Goal: Task Accomplishment & Management: Manage account settings

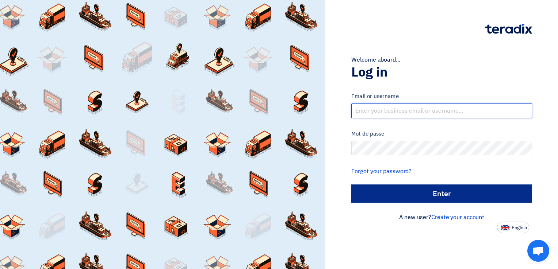
type input "[EMAIL_ADDRESS][DOMAIN_NAME]"
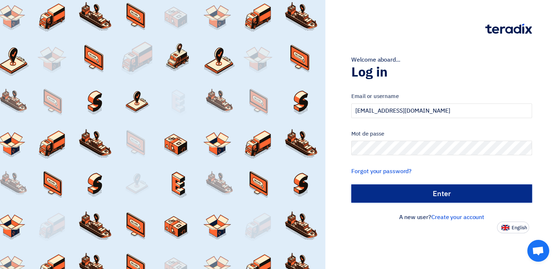
click at [426, 191] on input "الدخول" at bounding box center [441, 194] width 181 height 18
type input "Sign in"
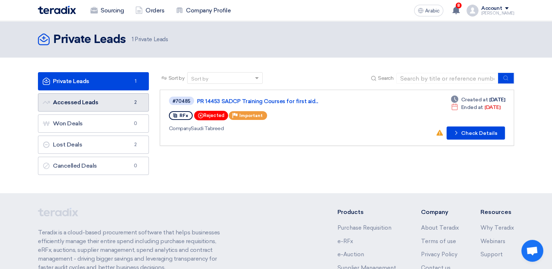
click at [99, 107] on link "Accessed Leads Accessed Leads 2" at bounding box center [93, 102] width 111 height 18
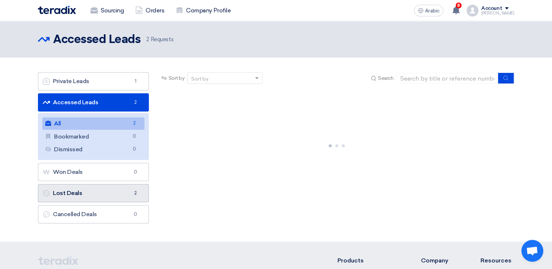
click at [91, 189] on link "Lost Deals Lost Deals 2" at bounding box center [93, 193] width 111 height 18
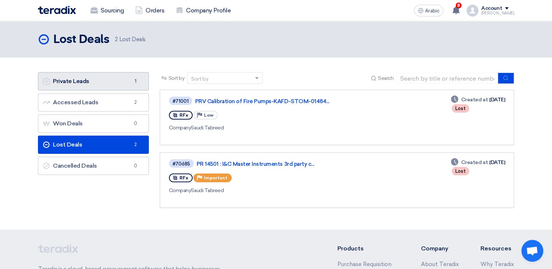
click at [83, 83] on font "Private Leads Private Leads" at bounding box center [66, 81] width 47 height 7
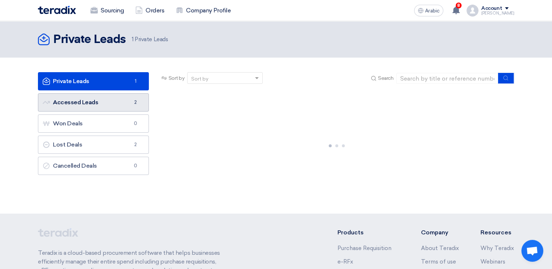
click at [72, 102] on font "Accessed Leads Accessed Leads" at bounding box center [70, 102] width 55 height 7
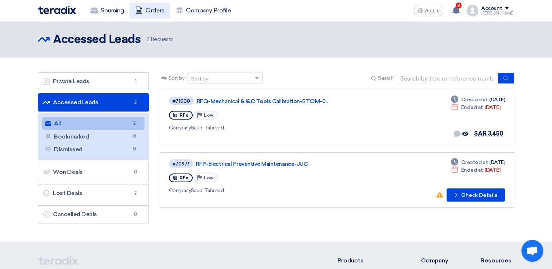
click at [145, 12] on link "Orders" at bounding box center [150, 11] width 41 height 16
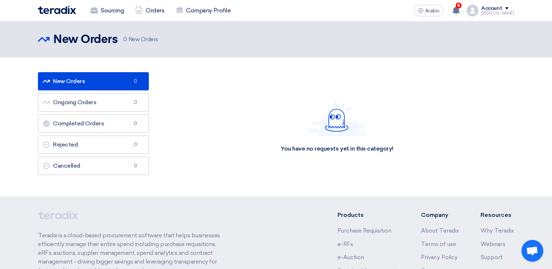
click at [99, 80] on link "New Orders New Orders 0" at bounding box center [93, 81] width 111 height 18
click at [93, 123] on font "Completed Orders Completed Orders" at bounding box center [73, 123] width 61 height 7
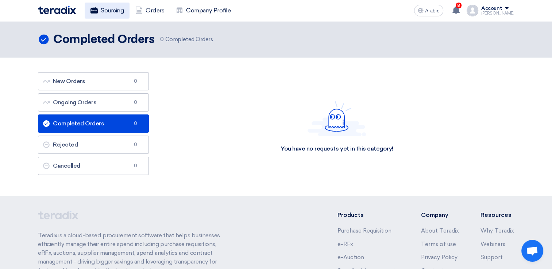
click at [93, 12] on use at bounding box center [94, 10] width 7 height 7
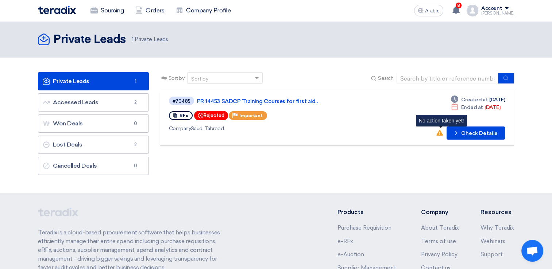
click at [440, 132] on icon "No action taken yet!" at bounding box center [440, 133] width 7 height 7
click at [460, 137] on button "Check details Check Details" at bounding box center [476, 133] width 58 height 13
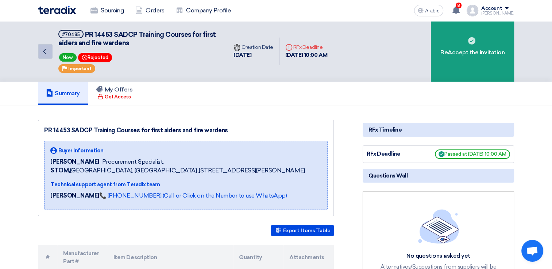
click at [41, 49] on icon "Back" at bounding box center [44, 51] width 9 height 9
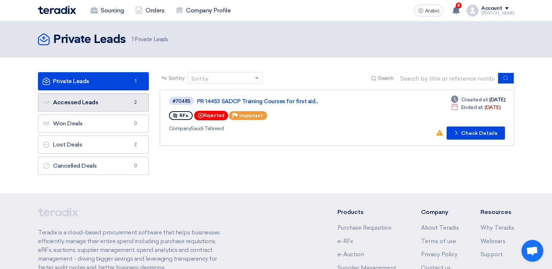
click at [92, 104] on font "Accessed Leads Accessed Leads" at bounding box center [70, 102] width 55 height 7
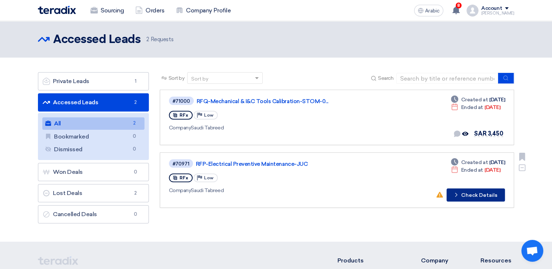
click at [463, 194] on font "Check Details" at bounding box center [479, 195] width 36 height 5
